Goal: Navigation & Orientation: Understand site structure

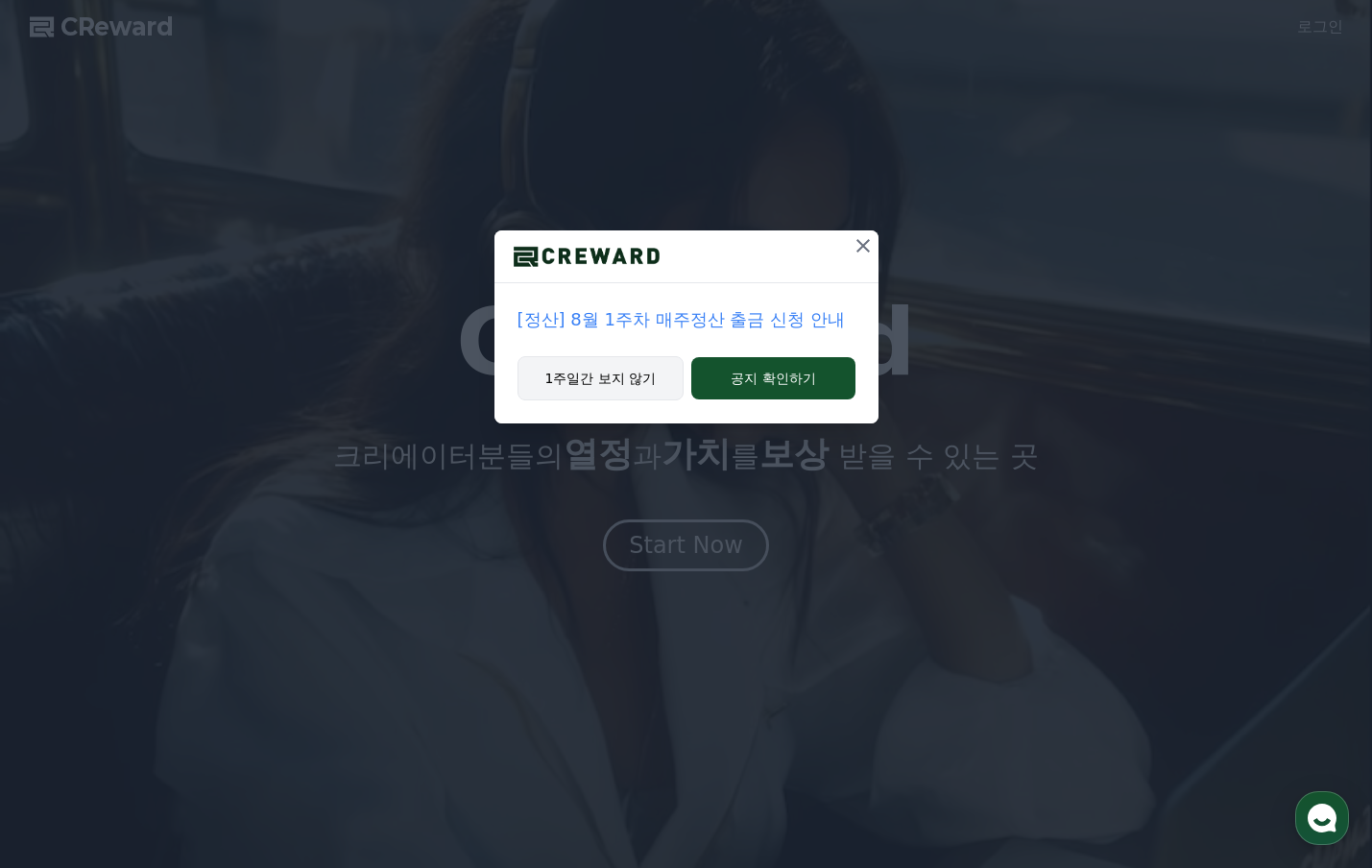
click at [620, 386] on button "1주일간 보지 않기" at bounding box center [601, 377] width 167 height 44
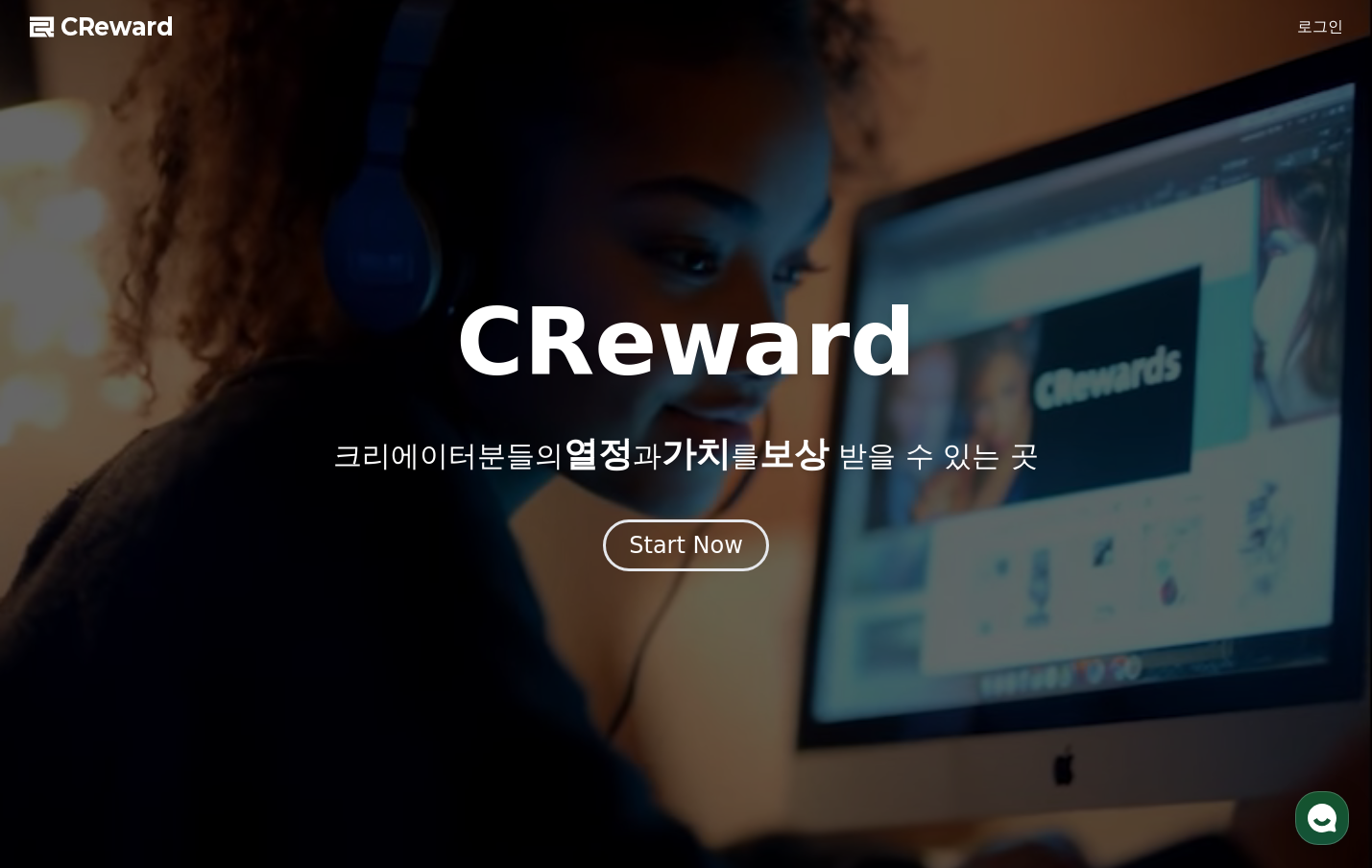
click at [104, 24] on span "CReward" at bounding box center [117, 27] width 113 height 30
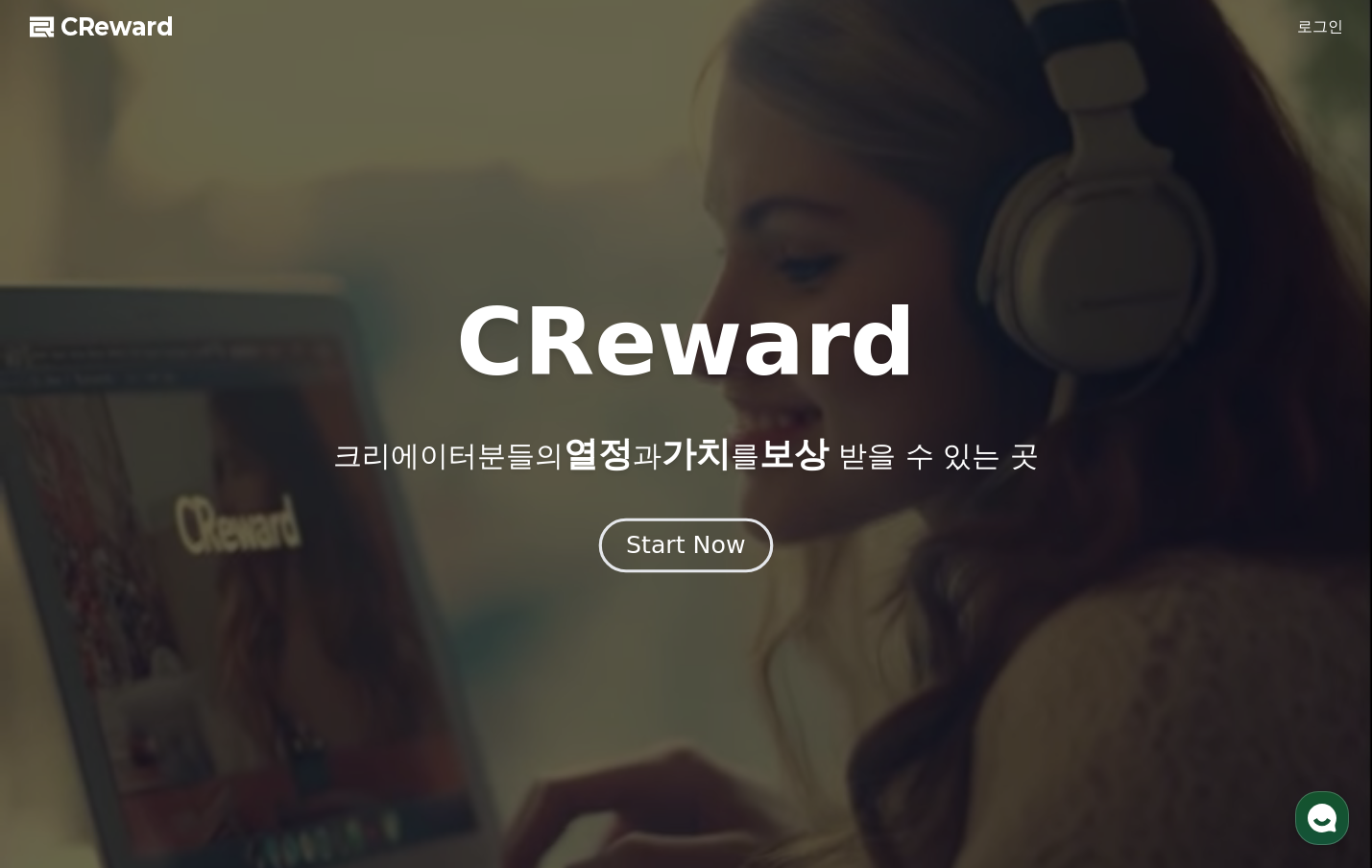
click at [691, 553] on div "Start Now" at bounding box center [686, 545] width 119 height 32
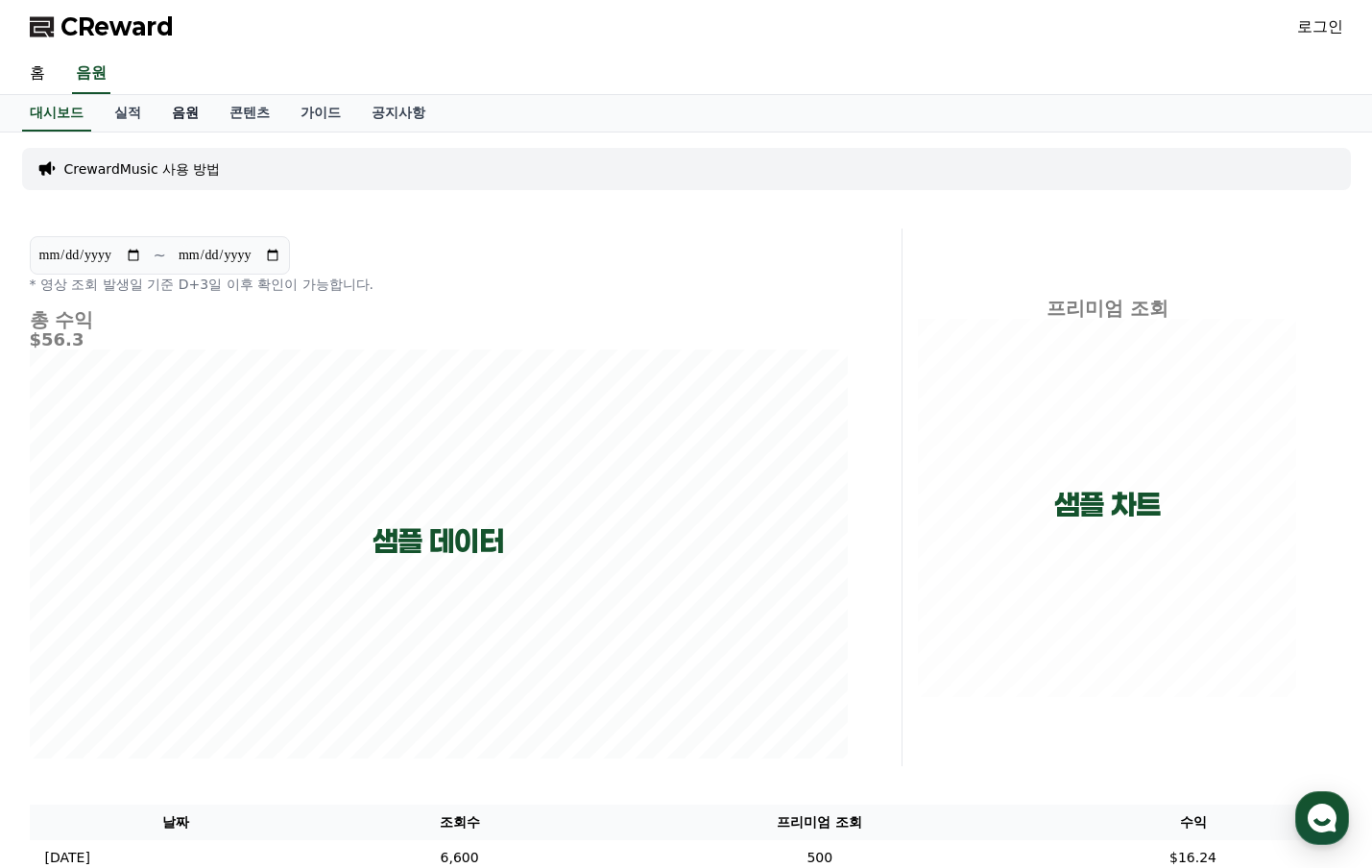
click at [158, 114] on link "음원" at bounding box center [185, 113] width 58 height 36
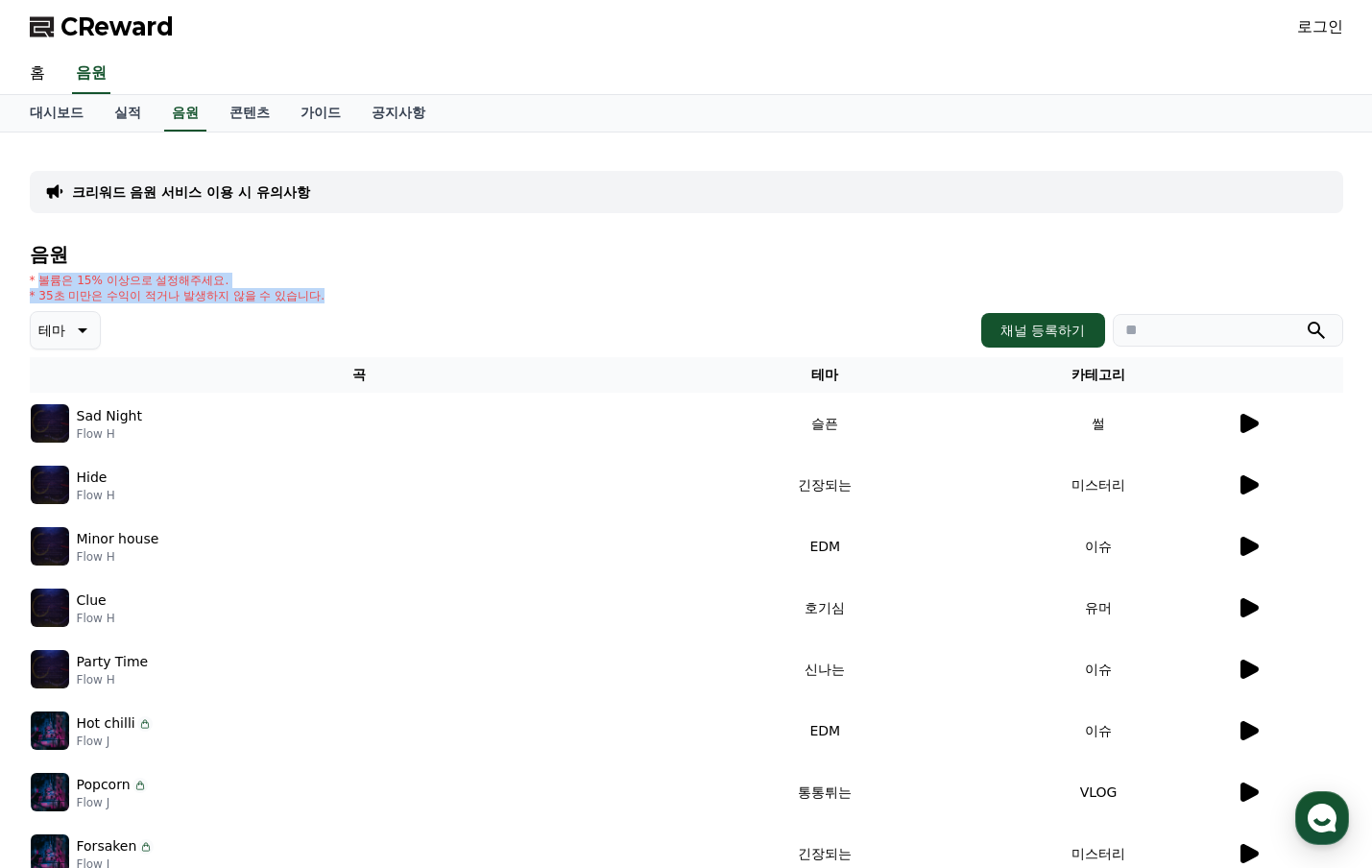
drag, startPoint x: 36, startPoint y: 284, endPoint x: 365, endPoint y: 302, distance: 329.5
click at [346, 300] on div "* 볼륨은 15% 이상으로 설정해주세요. * 35초 미만은 수익이 적거나 발생하지 않을 수 있습니다." at bounding box center [686, 287] width 1314 height 30
click at [459, 303] on div "* 볼륨은 15% 이상으로 설정해주세요. * 35초 미만은 수익이 적거나 발생하지 않을 수 있습니다." at bounding box center [686, 287] width 1314 height 30
click at [214, 107] on link "콘텐츠" at bounding box center [250, 113] width 71 height 36
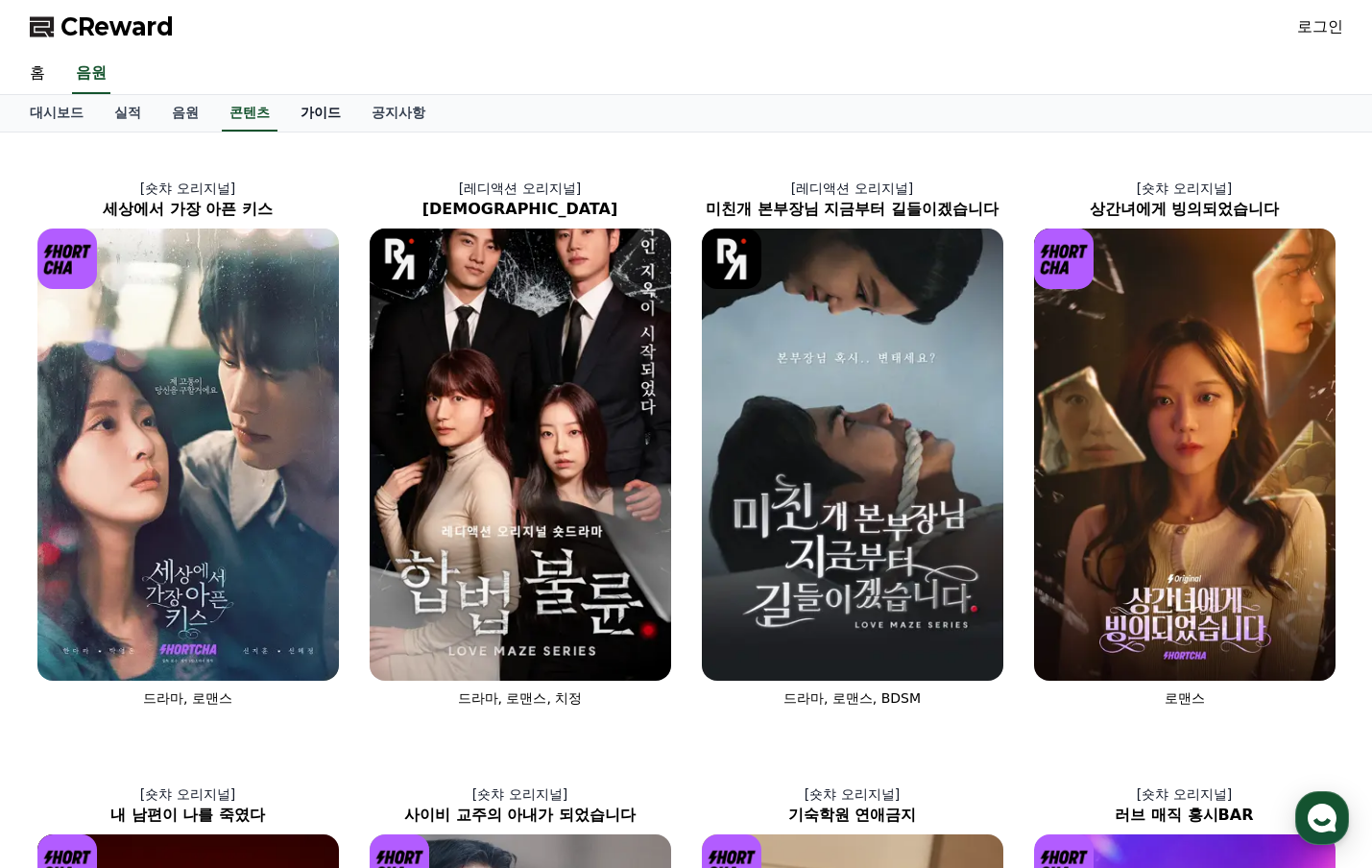
click at [290, 105] on link "가이드" at bounding box center [321, 113] width 71 height 36
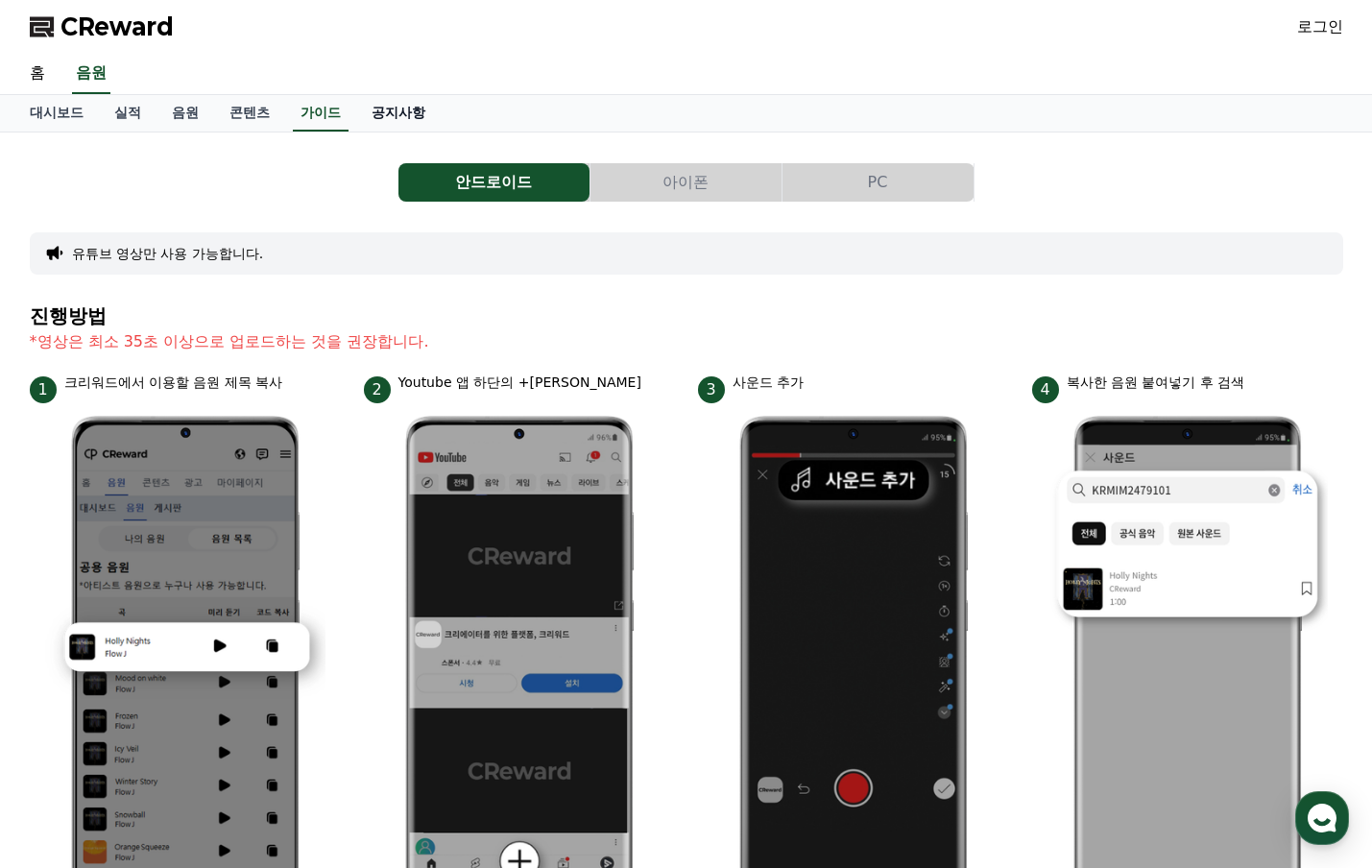
click at [356, 113] on link "공지사항" at bounding box center [398, 113] width 85 height 36
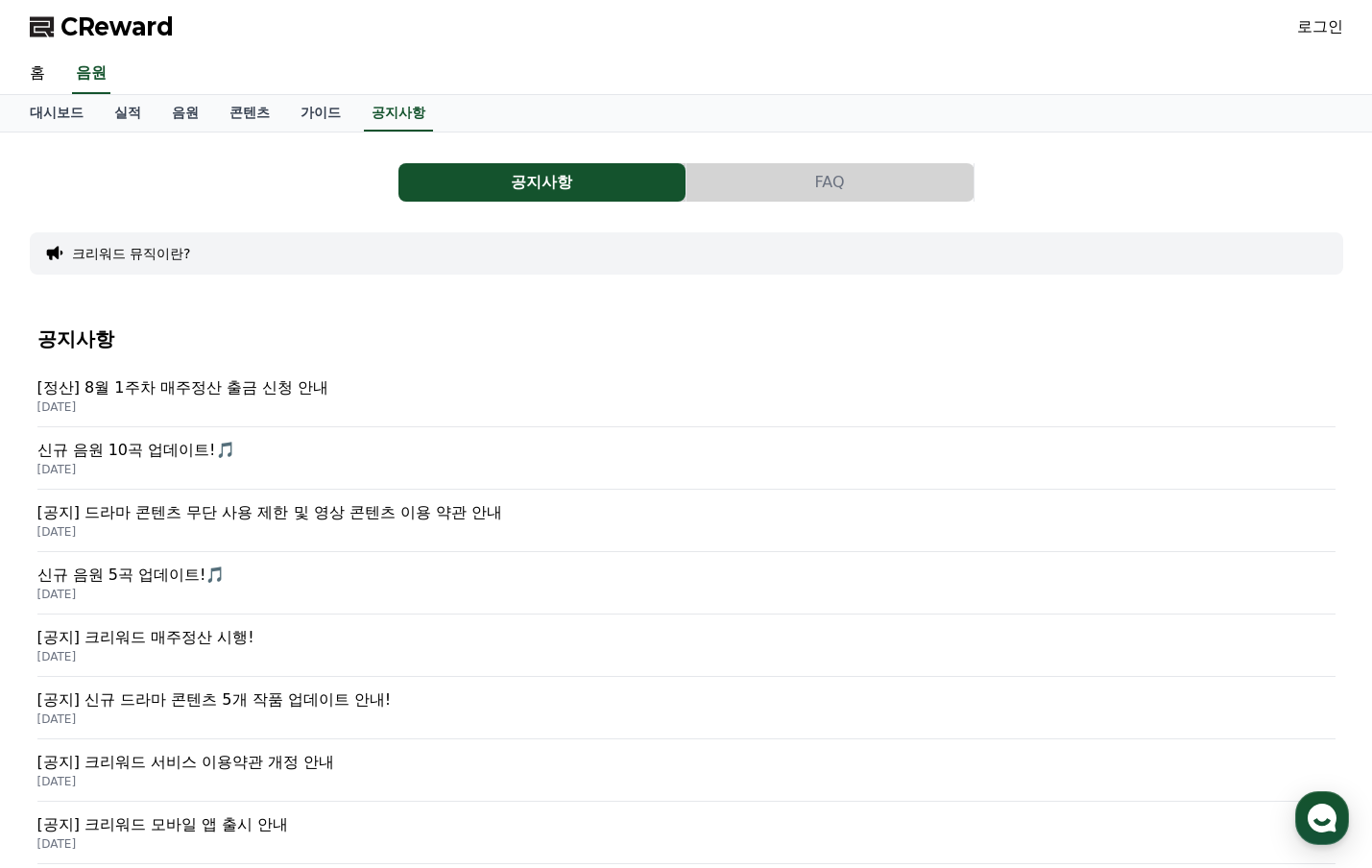
click at [238, 520] on p "[공지] 드라마 콘텐츠 무단 사용 제한 및 영상 콘텐츠 이용 약관 안내" at bounding box center [686, 512] width 1298 height 23
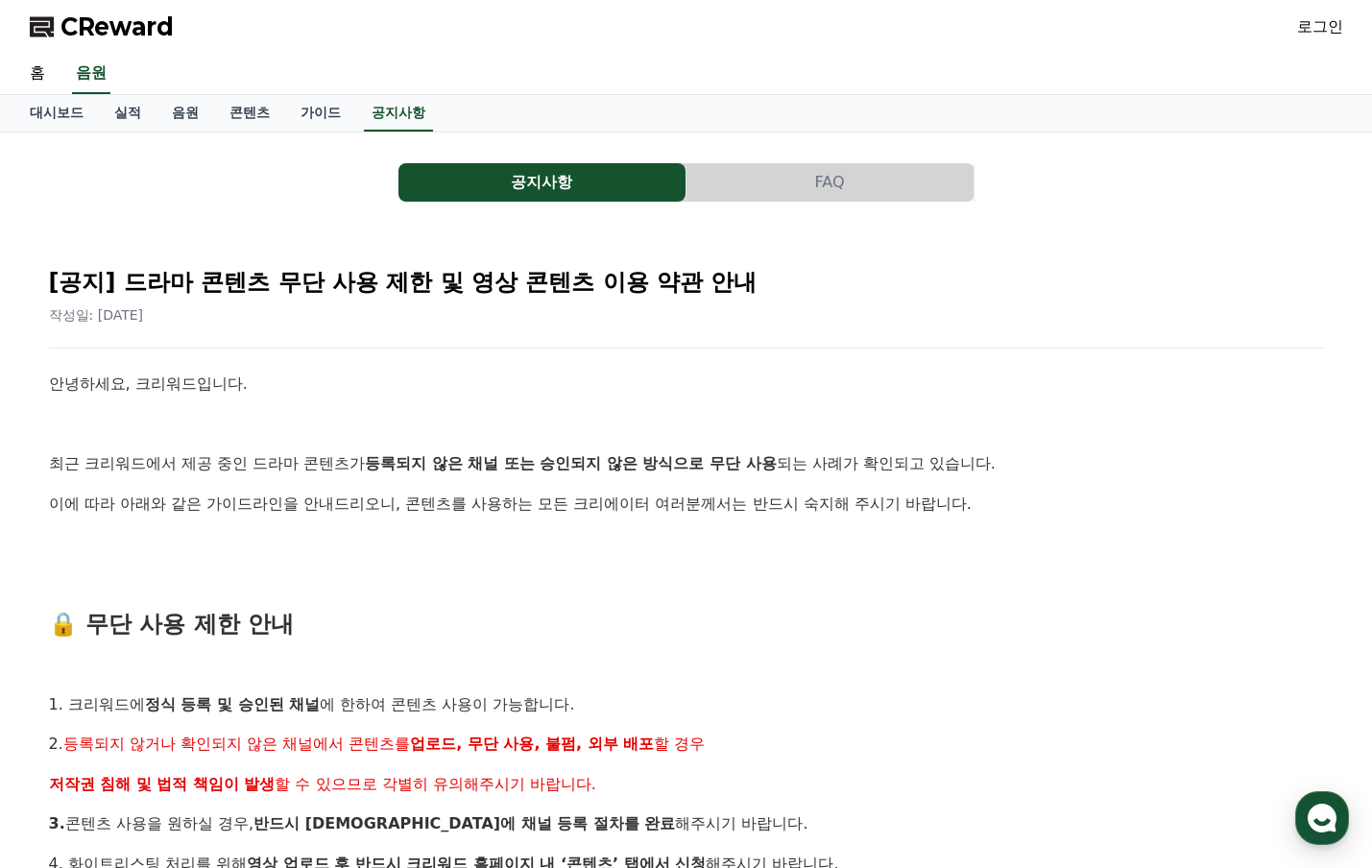
click at [120, 22] on span "CReward" at bounding box center [117, 27] width 113 height 30
